Goal: Find specific page/section: Find specific page/section

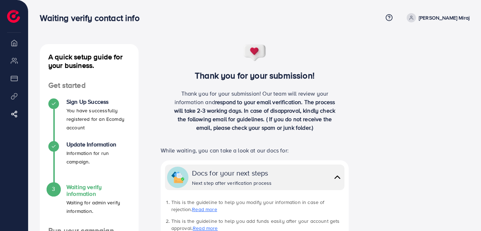
click at [16, 17] on img at bounding box center [13, 16] width 13 height 13
click at [9, 16] on img at bounding box center [13, 16] width 13 height 13
click at [14, 114] on icon at bounding box center [15, 114] width 7 height 7
